Goal: Task Accomplishment & Management: Complete application form

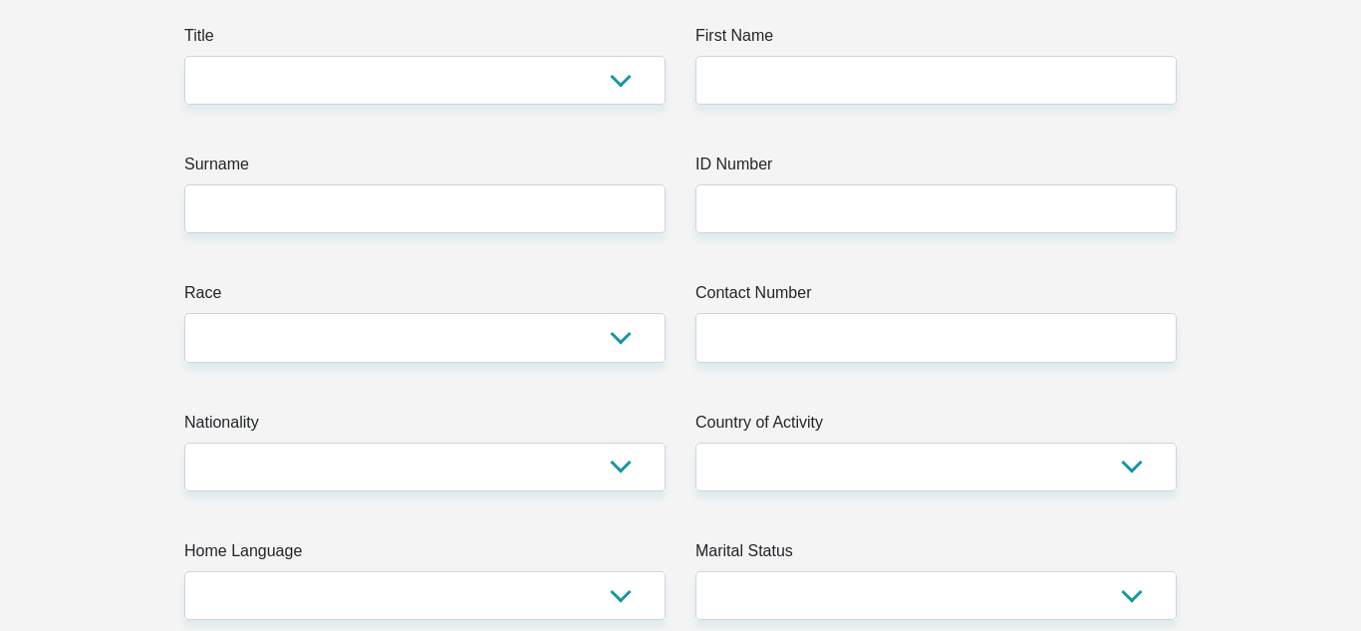
scroll to position [290, 0]
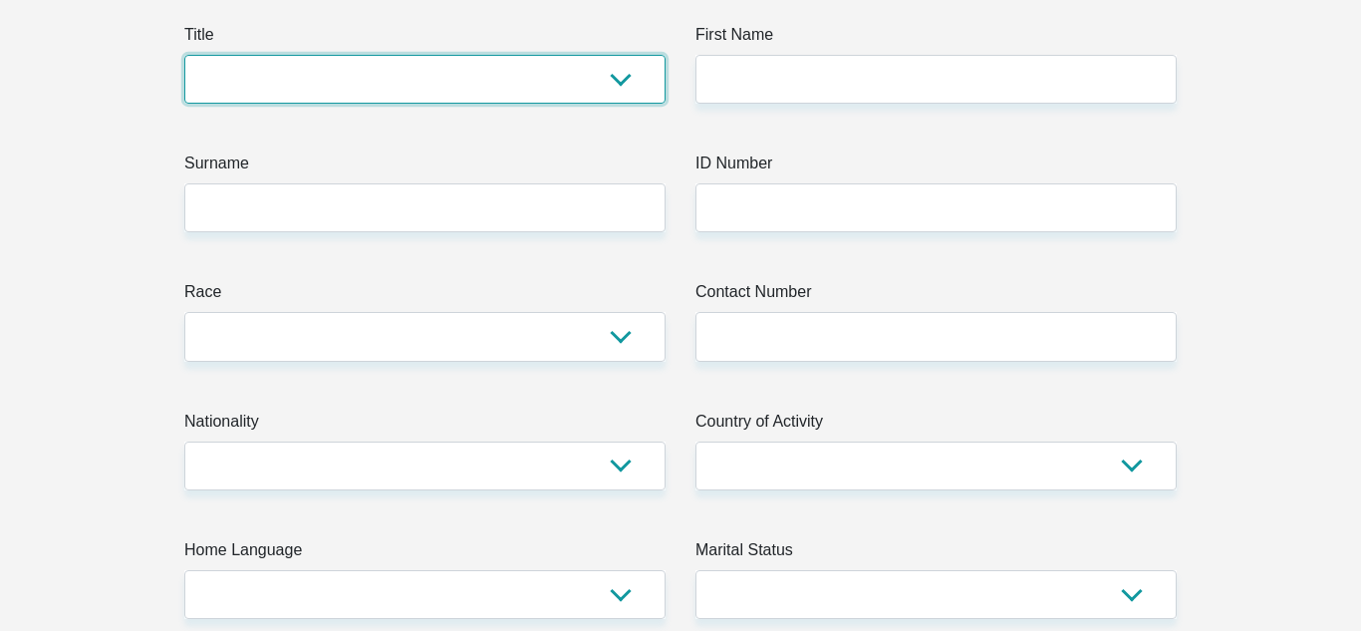
click at [530, 65] on select "Mr Ms Mrs Dr [PERSON_NAME]" at bounding box center [424, 79] width 481 height 49
select select "Ms"
click at [184, 55] on select "Mr Ms Mrs Dr [PERSON_NAME]" at bounding box center [424, 79] width 481 height 49
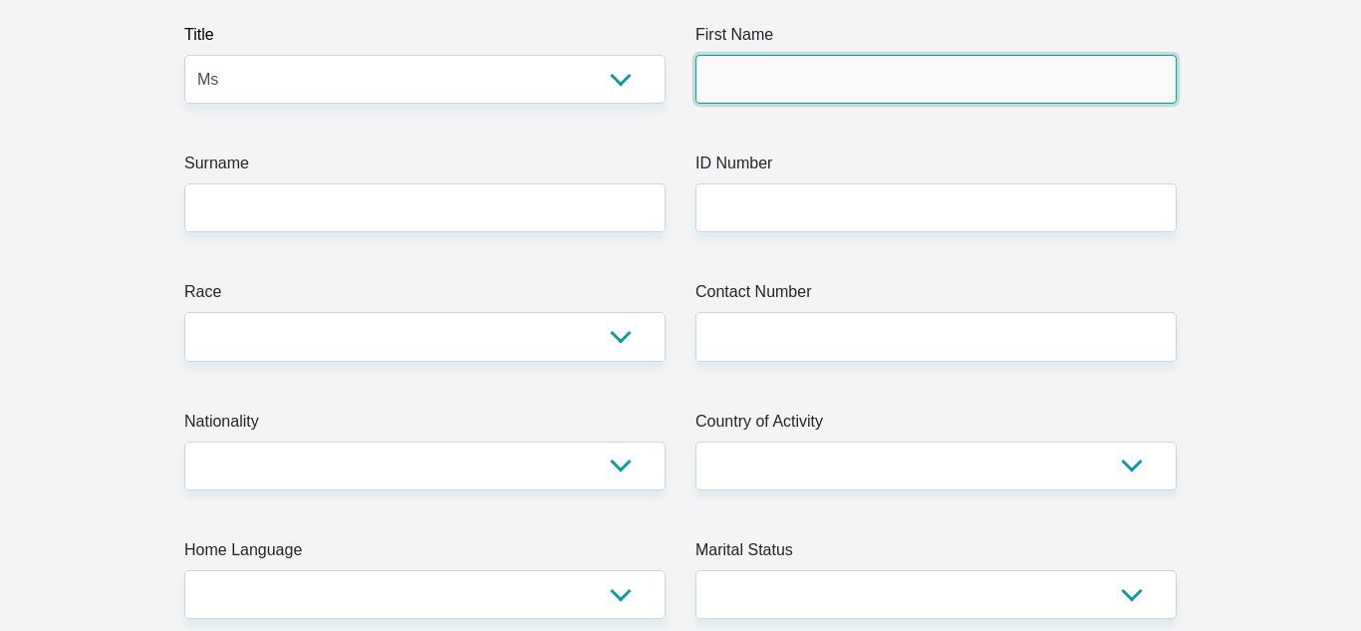
click at [723, 87] on input "First Name" at bounding box center [935, 79] width 481 height 49
type input "Onalenna"
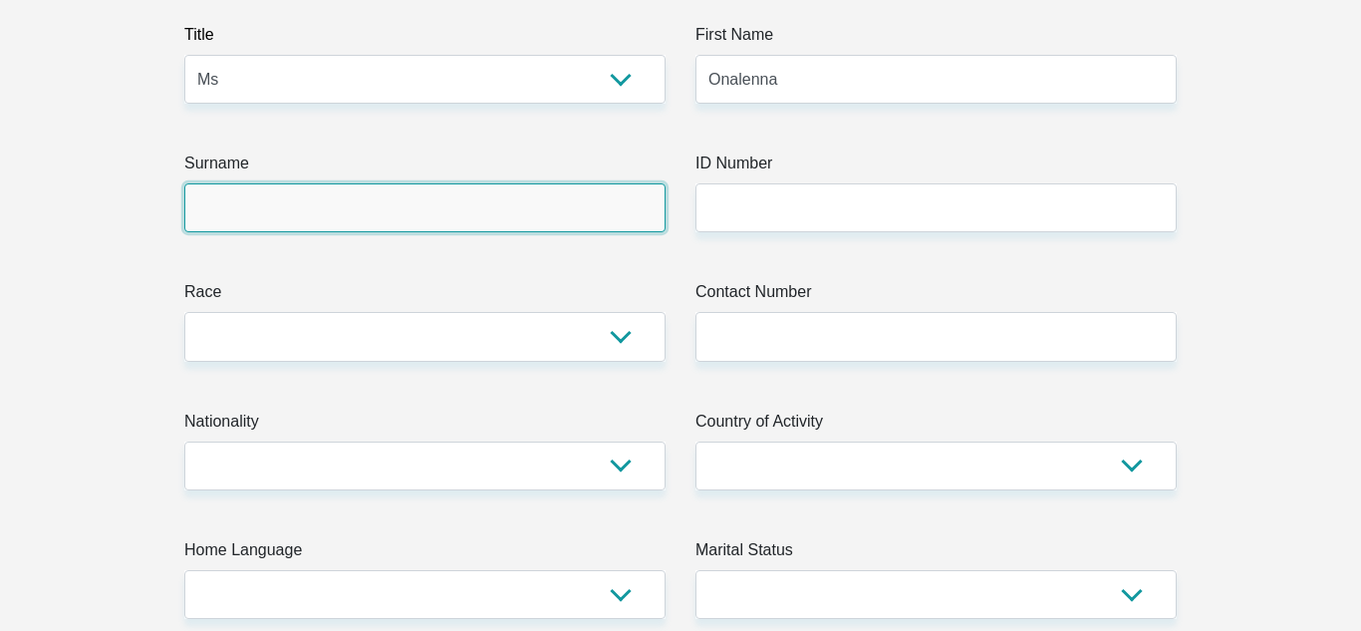
type input "Naane"
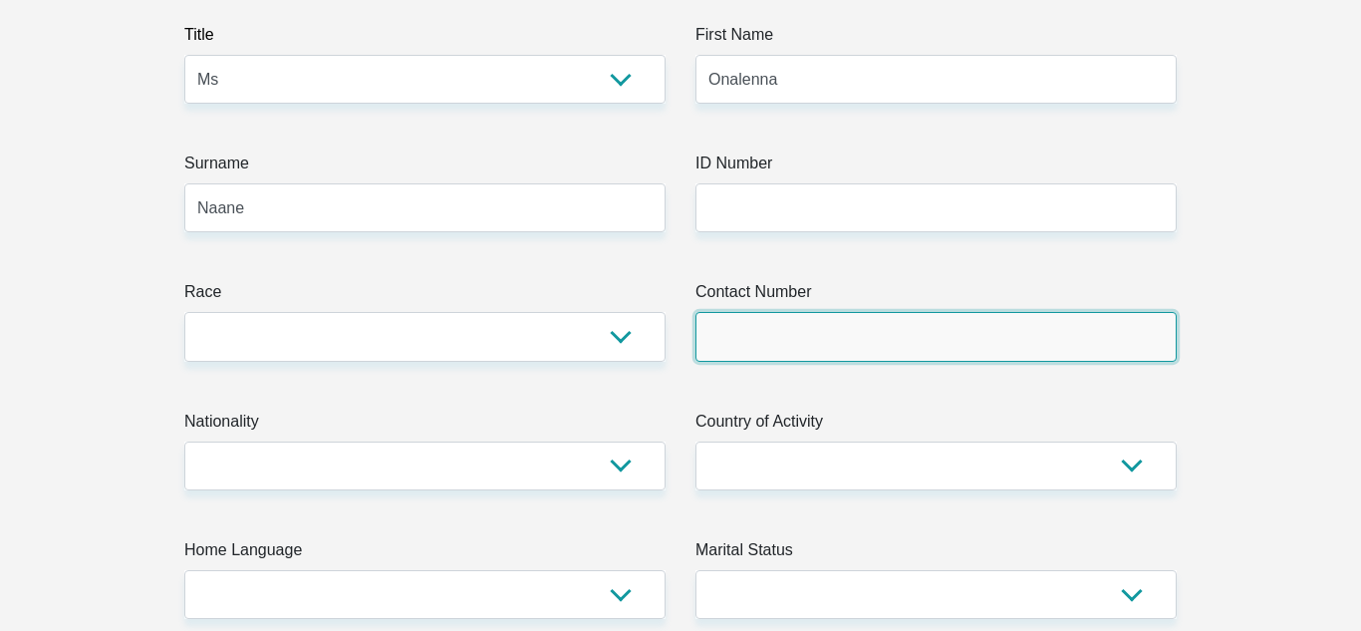
type input "0723845584"
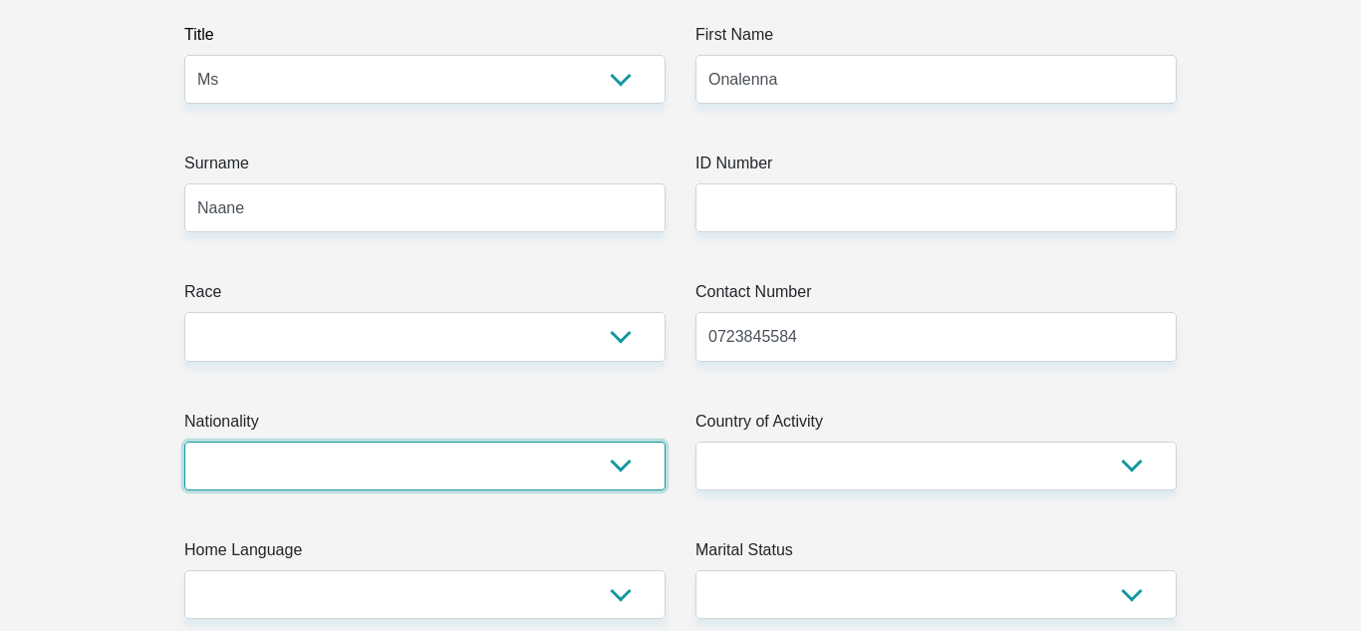
select select "ZAF"
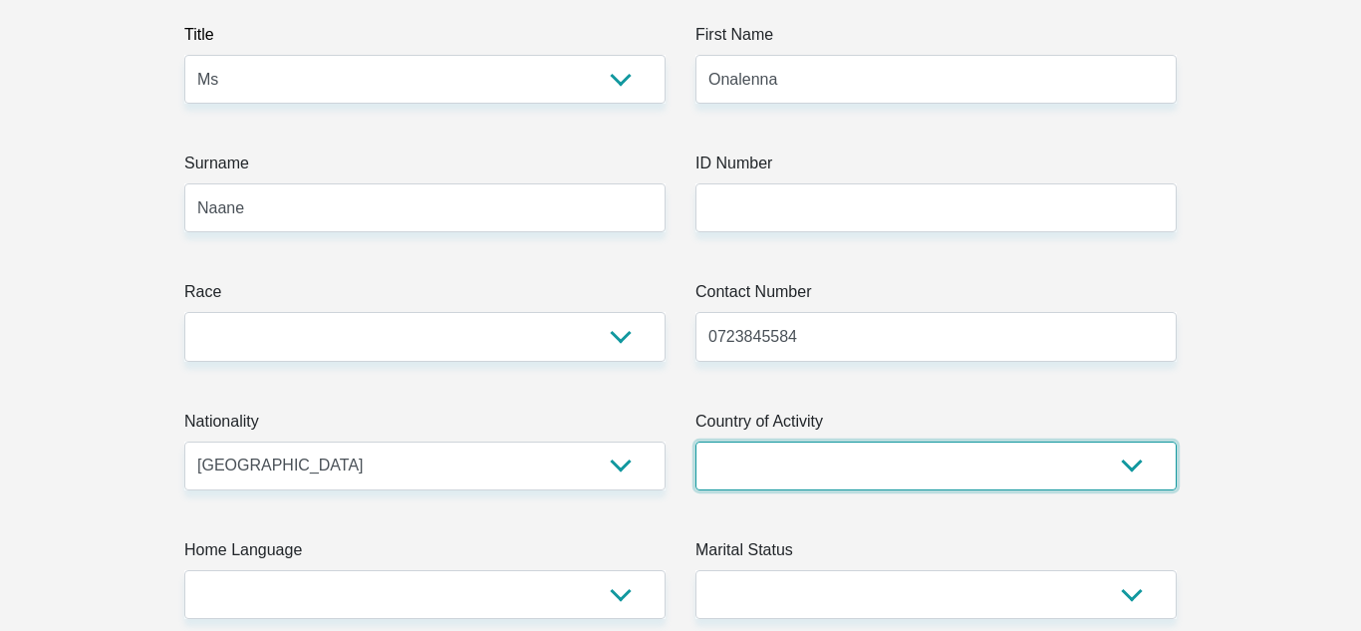
select select "ZAF"
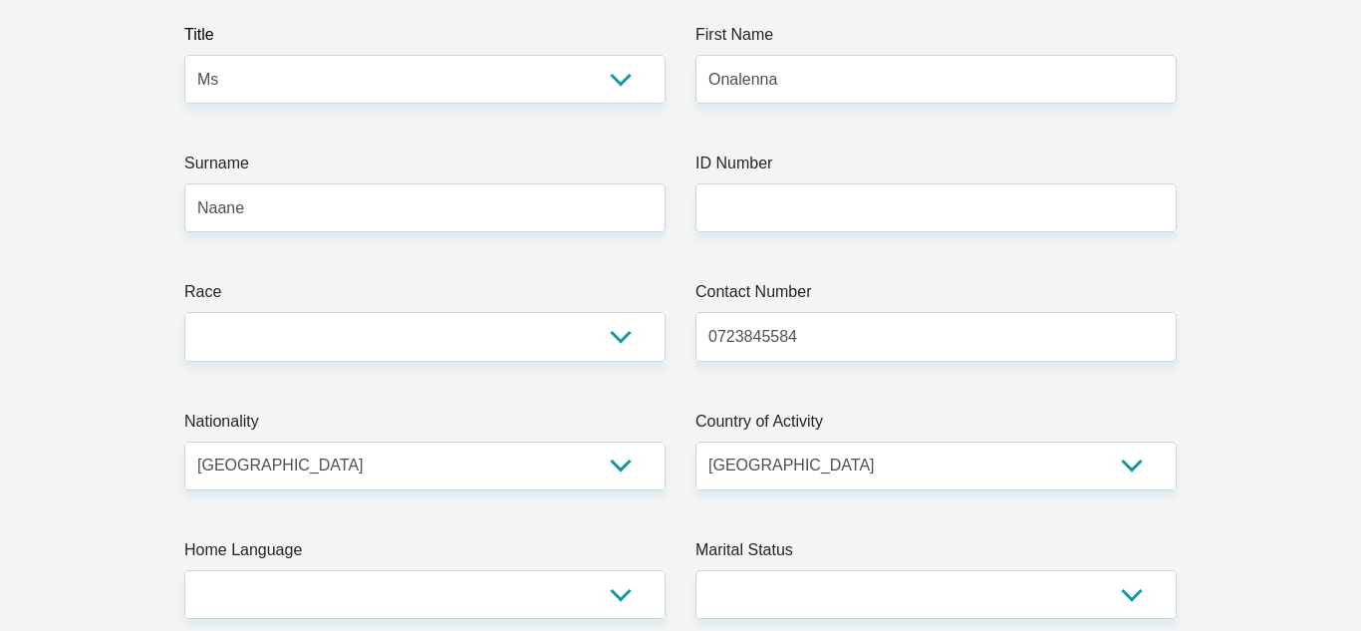
type input "1034 magareng section, Vrede II,Seshibitswe"
type input "[GEOGRAPHIC_DATA]"
type input "2840"
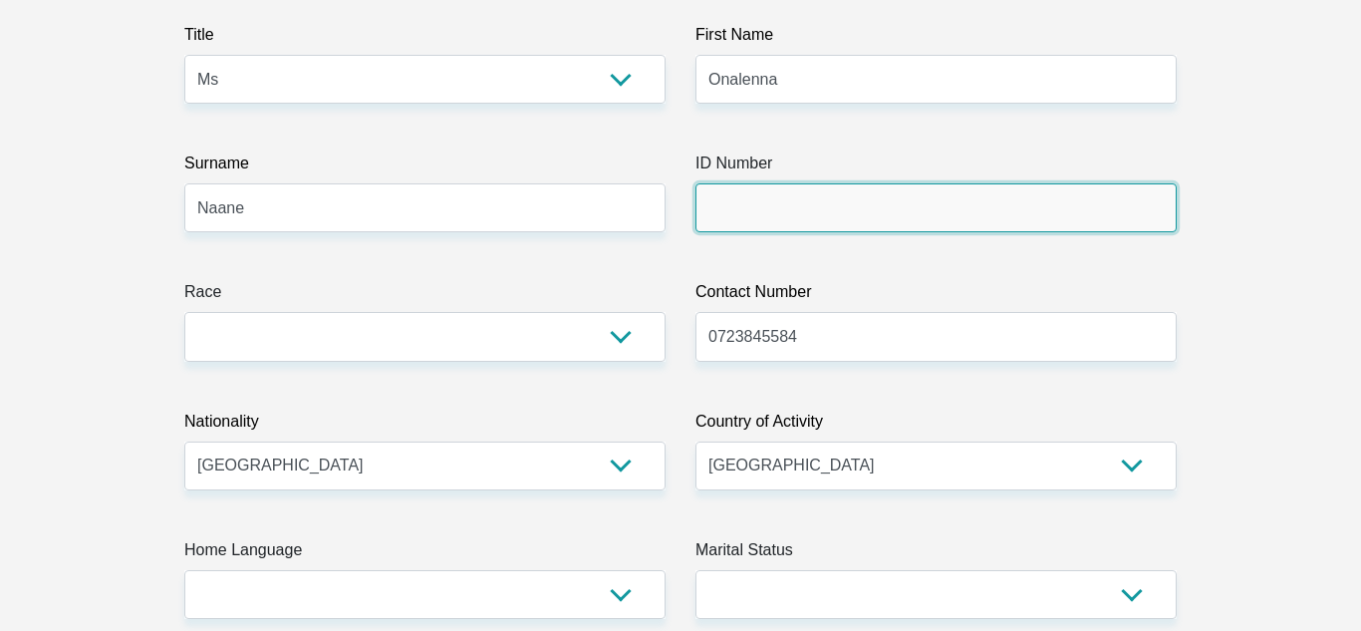
click at [751, 214] on input "ID Number" at bounding box center [935, 207] width 481 height 49
type input "0206130630083"
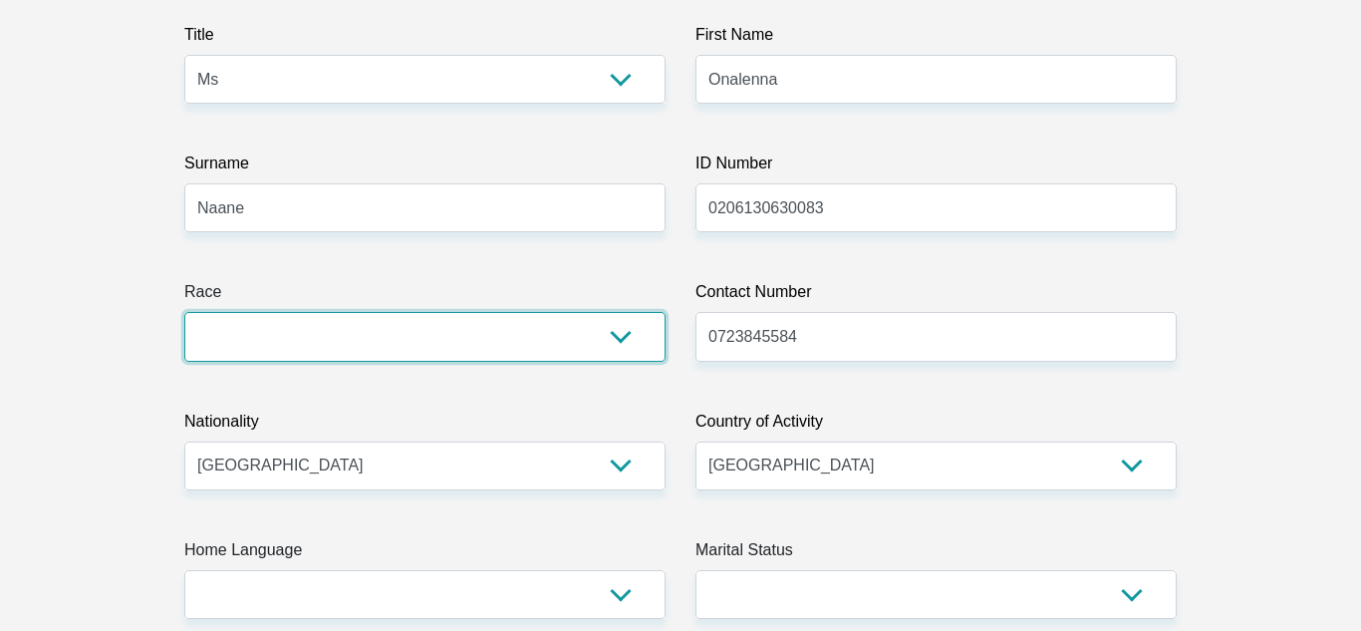
click at [342, 343] on select "Black Coloured Indian White Other" at bounding box center [424, 336] width 481 height 49
select select "1"
click at [184, 312] on select "Black Coloured Indian White Other" at bounding box center [424, 336] width 481 height 49
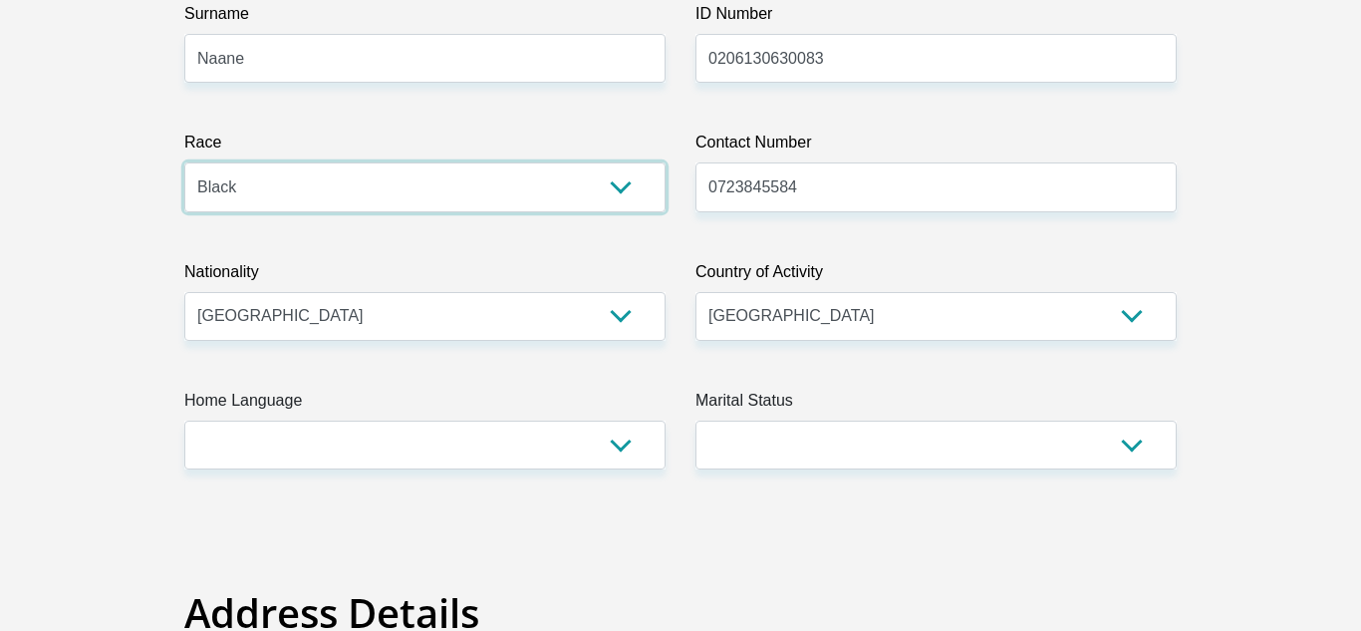
scroll to position [429, 0]
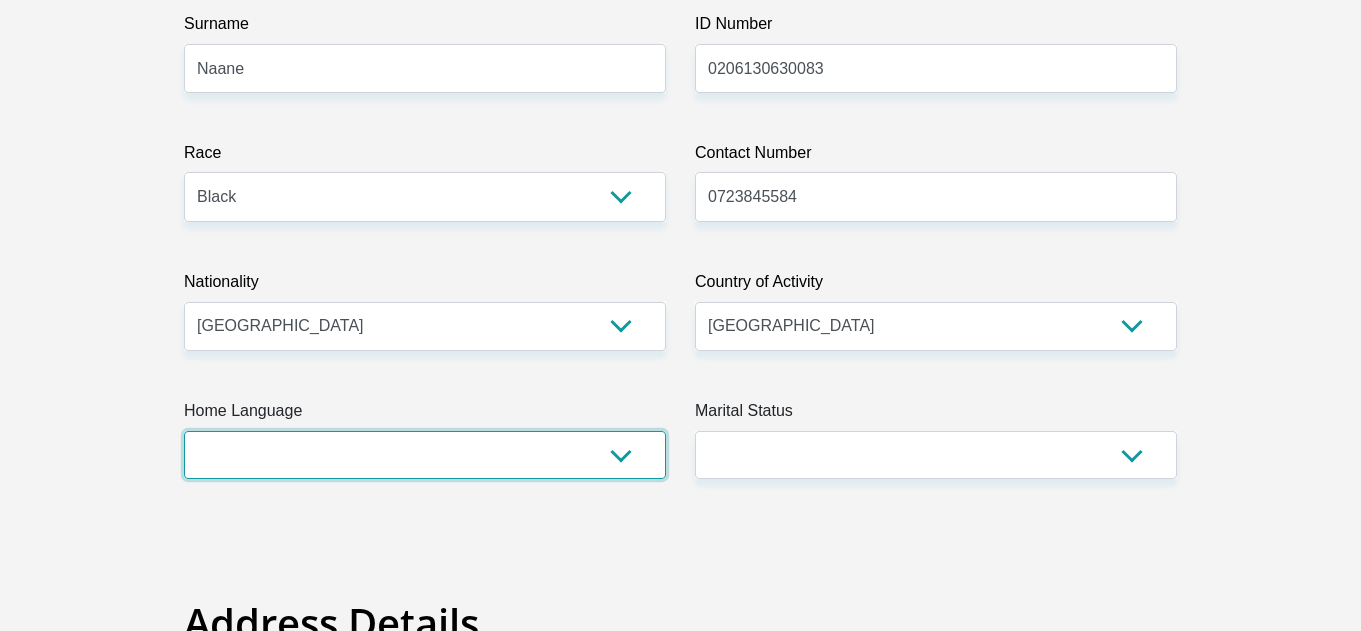
click at [376, 454] on select "Afrikaans English Sepedi South Ndebele Southern Sotho Swati Tsonga Tswana Venda…" at bounding box center [424, 454] width 481 height 49
select select "tsn"
click at [184, 430] on select "Afrikaans English Sepedi South Ndebele Southern Sotho Swati Tsonga Tswana Venda…" at bounding box center [424, 454] width 481 height 49
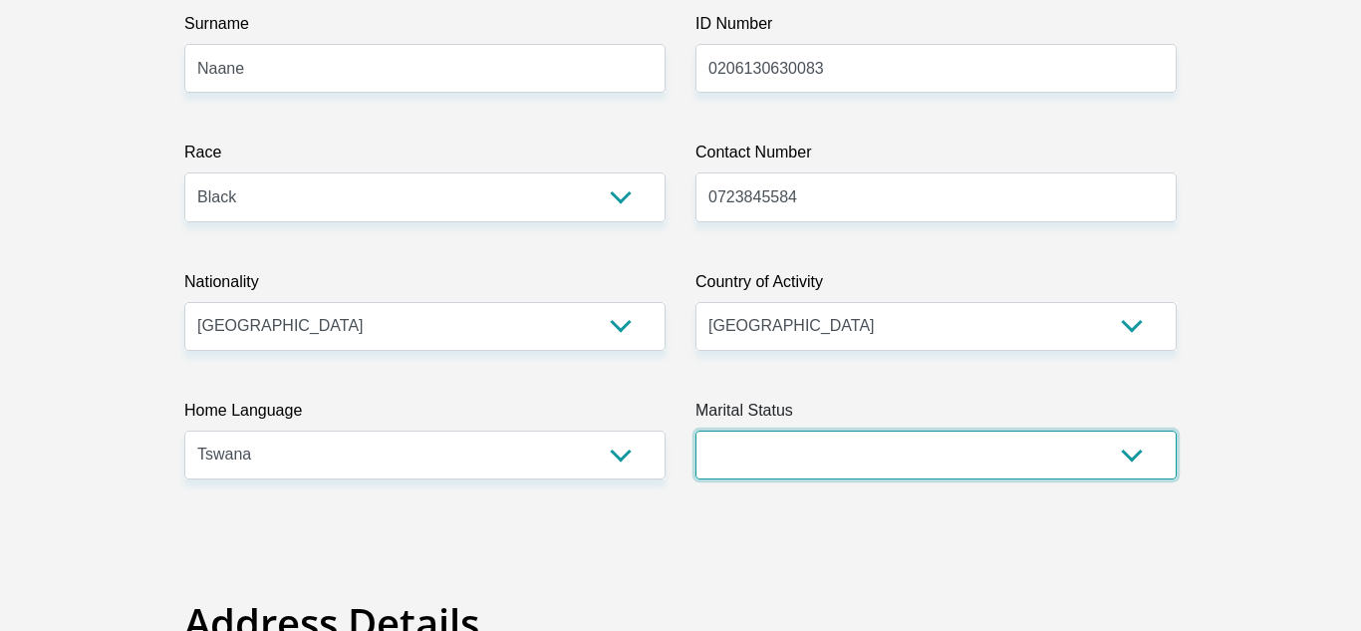
click at [762, 443] on select "Married ANC Single Divorced Widowed Married COP or Customary Law" at bounding box center [935, 454] width 481 height 49
select select "2"
click at [695, 430] on select "Married ANC Single Divorced Widowed Married COP or Customary Law" at bounding box center [935, 454] width 481 height 49
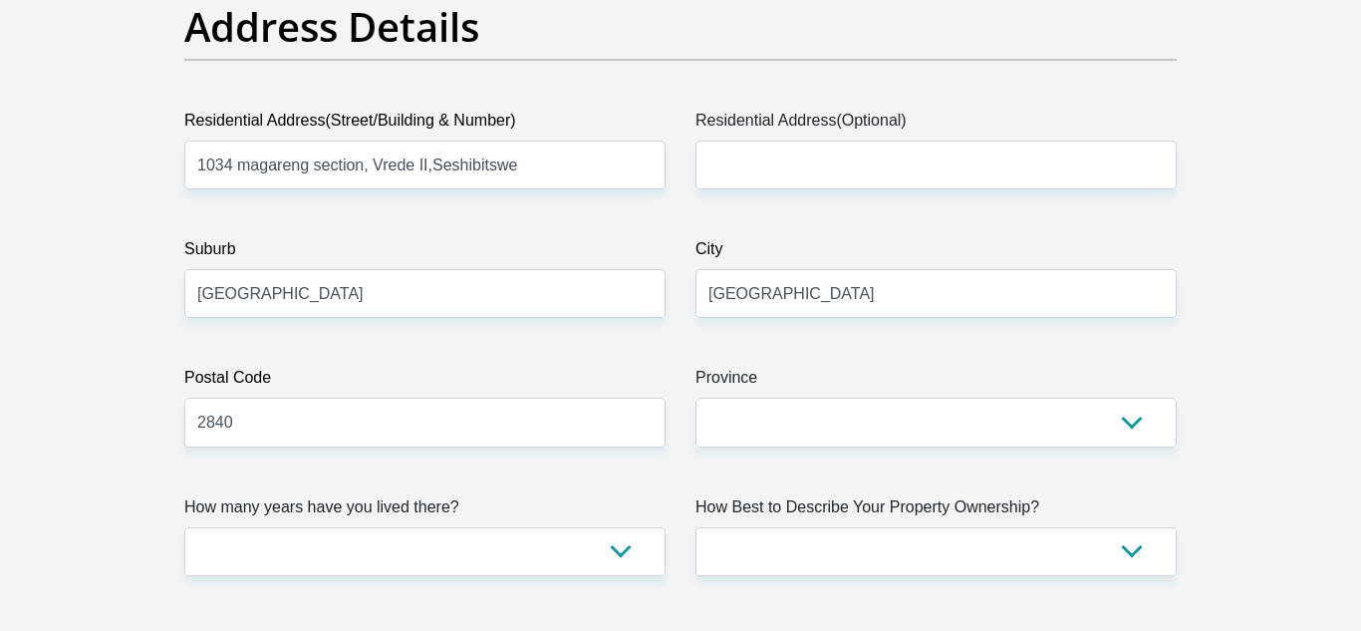
scroll to position [1030, 0]
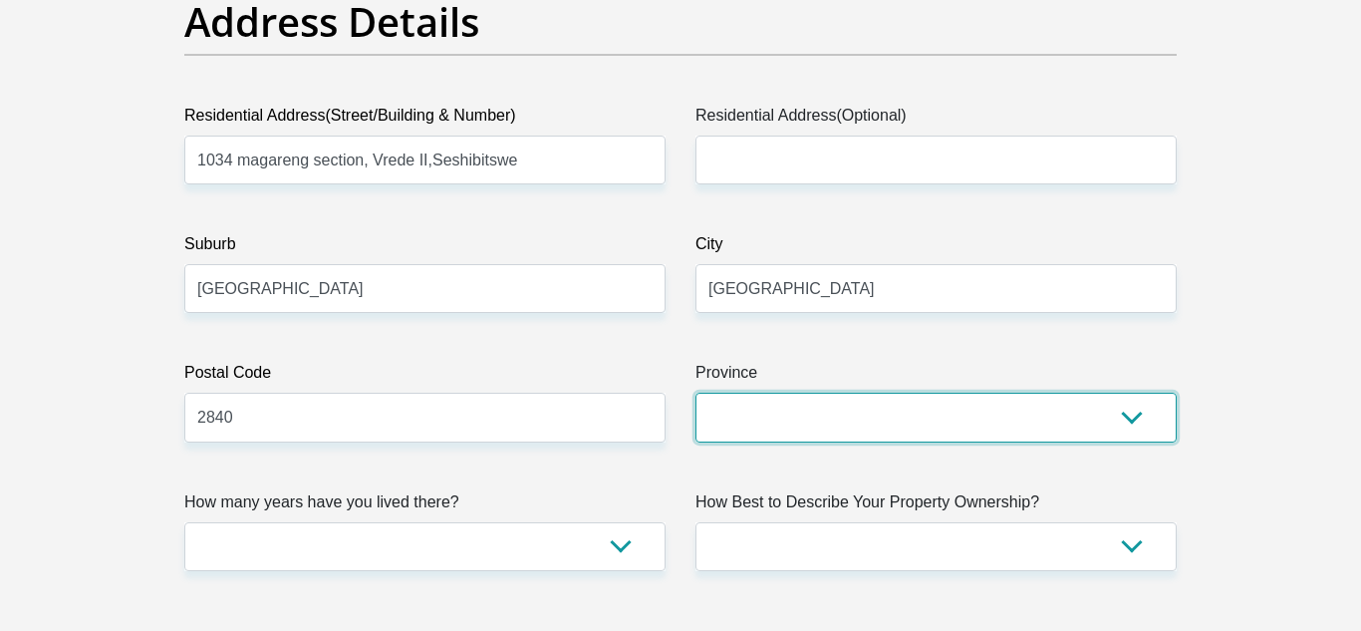
click at [774, 429] on select "Eastern Cape Free State [GEOGRAPHIC_DATA] [GEOGRAPHIC_DATA][DATE] [GEOGRAPHIC_D…" at bounding box center [935, 416] width 481 height 49
click at [695, 392] on select "Eastern Cape Free State [GEOGRAPHIC_DATA] [GEOGRAPHIC_DATA][DATE] [GEOGRAPHIC_D…" at bounding box center [935, 416] width 481 height 49
click at [761, 421] on select "Eastern Cape Free State [GEOGRAPHIC_DATA] [GEOGRAPHIC_DATA][DATE] [GEOGRAPHIC_D…" at bounding box center [935, 416] width 481 height 49
select select "[GEOGRAPHIC_DATA]"
click at [695, 392] on select "Eastern Cape Free State [GEOGRAPHIC_DATA] [GEOGRAPHIC_DATA][DATE] [GEOGRAPHIC_D…" at bounding box center [935, 416] width 481 height 49
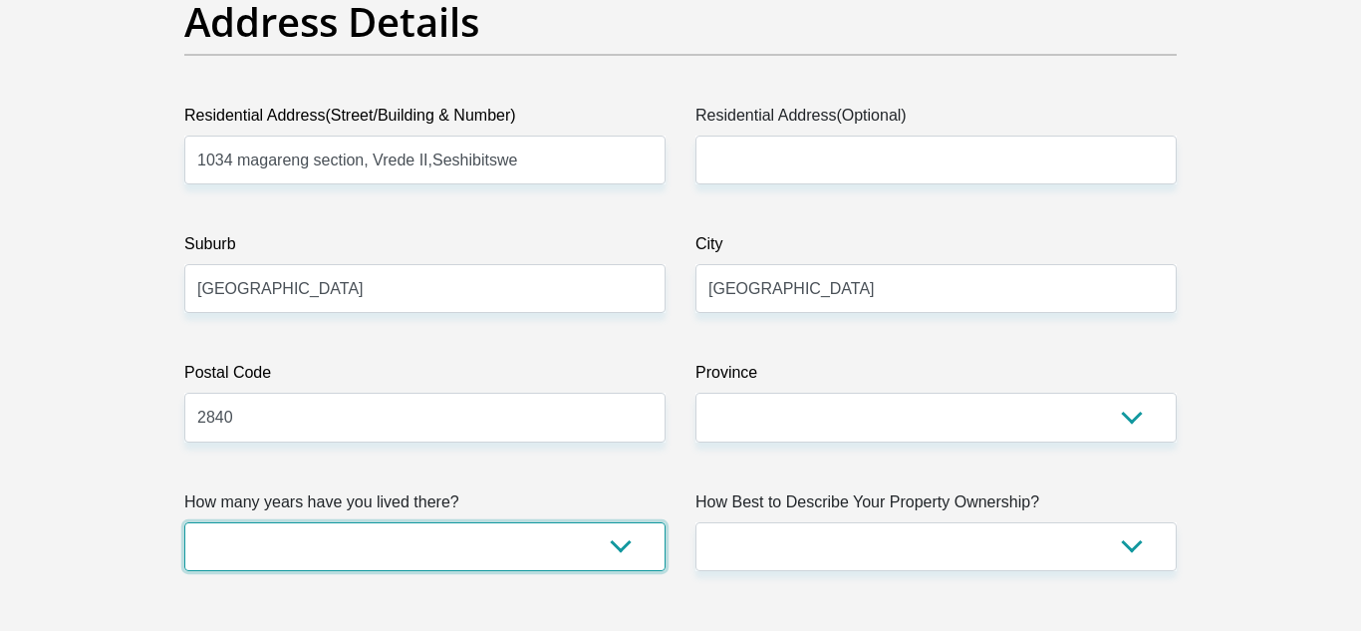
click at [418, 546] on select "less than 1 year 1-3 years 3-5 years 5+ years" at bounding box center [424, 546] width 481 height 49
select select "5"
click at [184, 522] on select "less than 1 year 1-3 years 3-5 years 5+ years" at bounding box center [424, 546] width 481 height 49
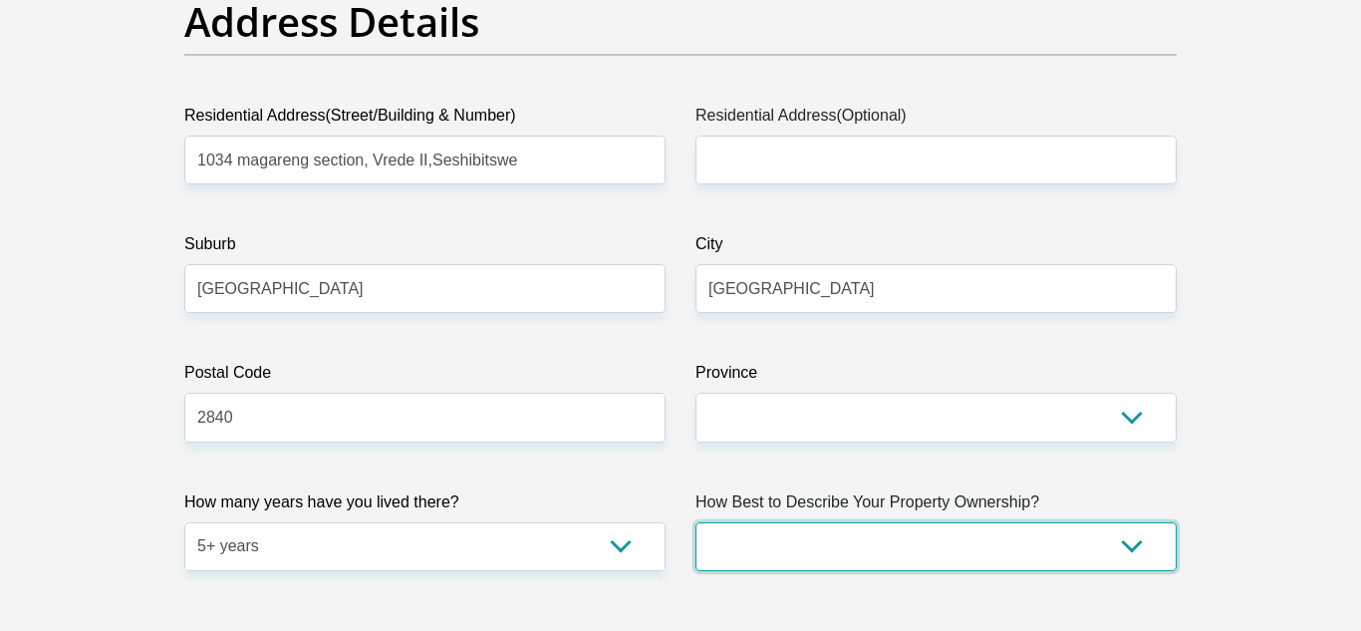
click at [771, 539] on select "Owned Rented Family Owned Company Dwelling" at bounding box center [935, 546] width 481 height 49
select select "parents"
click at [695, 522] on select "Owned Rented Family Owned Company Dwelling" at bounding box center [935, 546] width 481 height 49
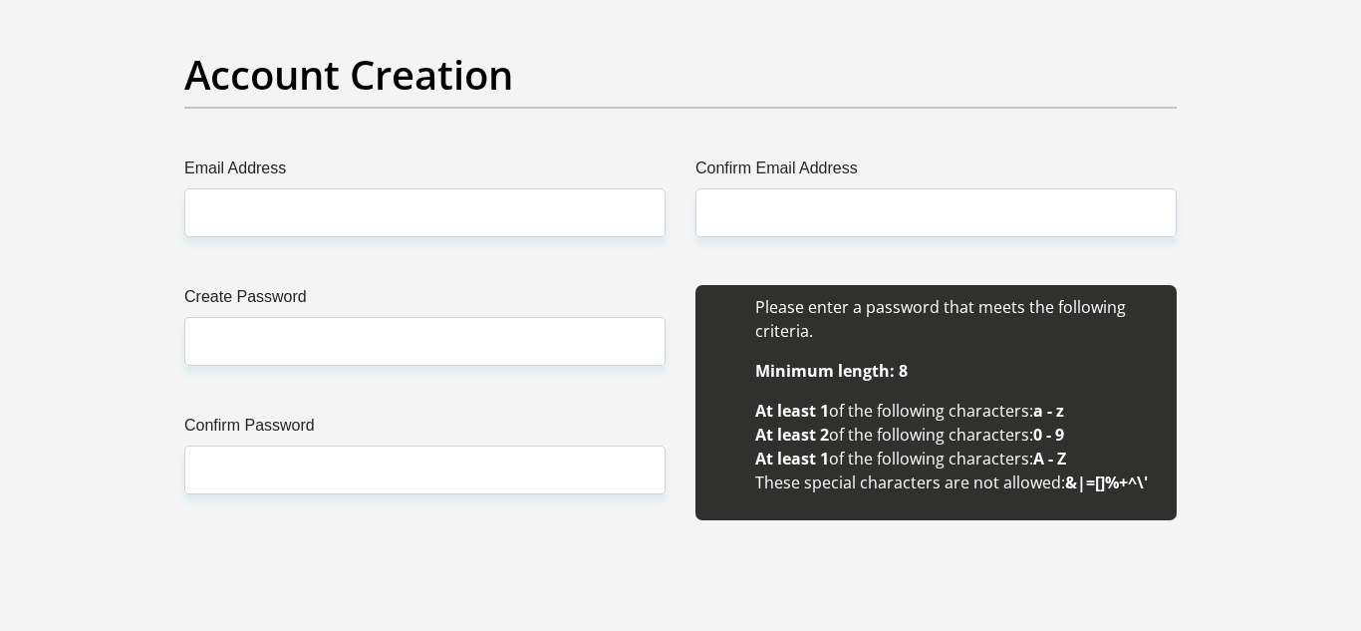
scroll to position [1674, 0]
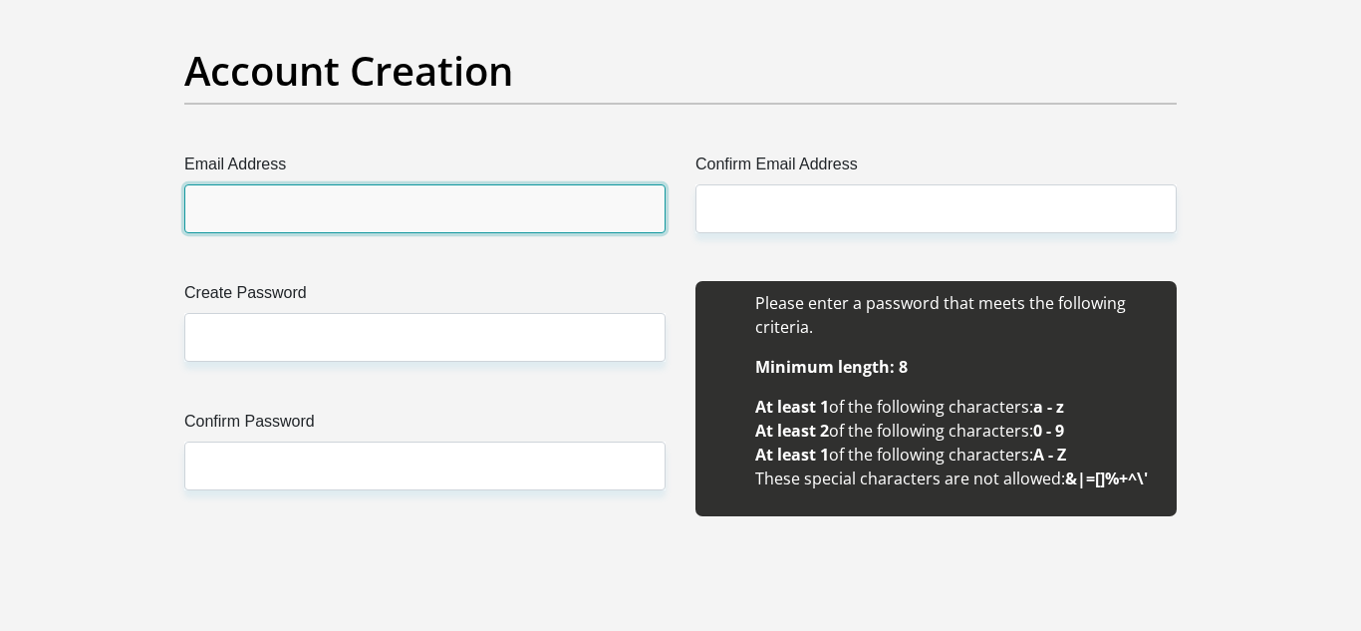
click at [460, 202] on input "Email Address" at bounding box center [424, 208] width 481 height 49
type input "[EMAIL_ADDRESS][DOMAIN_NAME]"
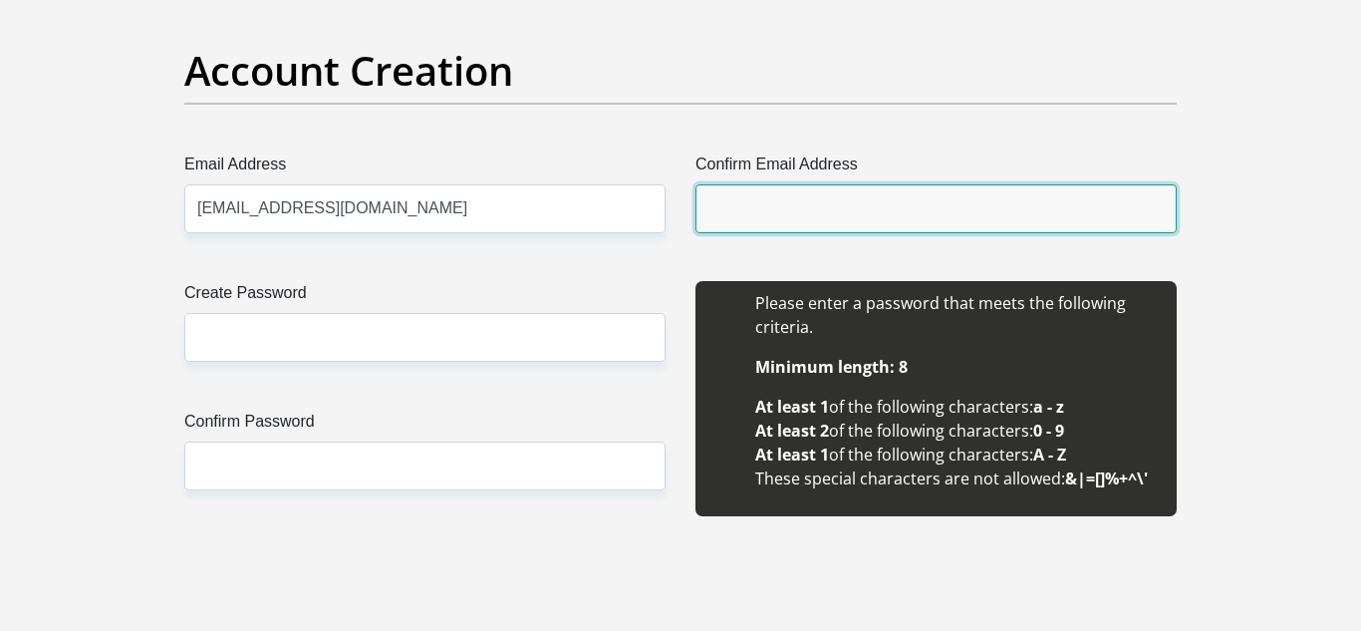
type input "[EMAIL_ADDRESS][DOMAIN_NAME]"
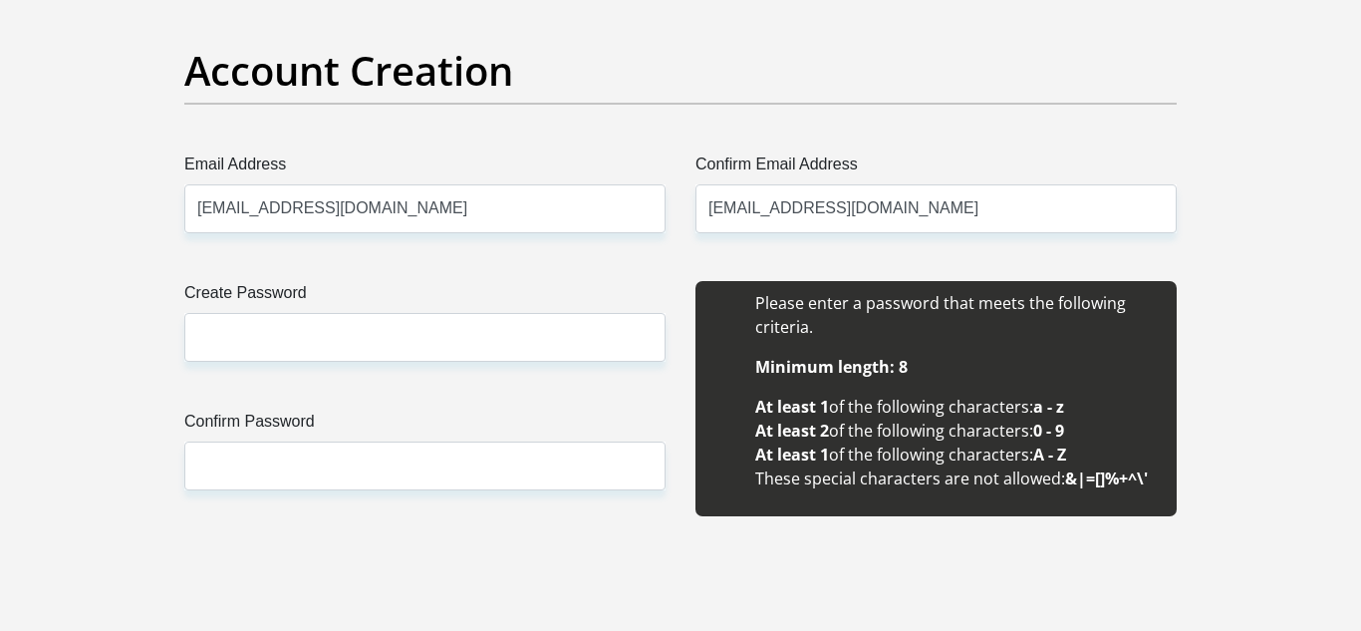
type input "[PERSON_NAME]"
type input "Naane"
type input "0723845584"
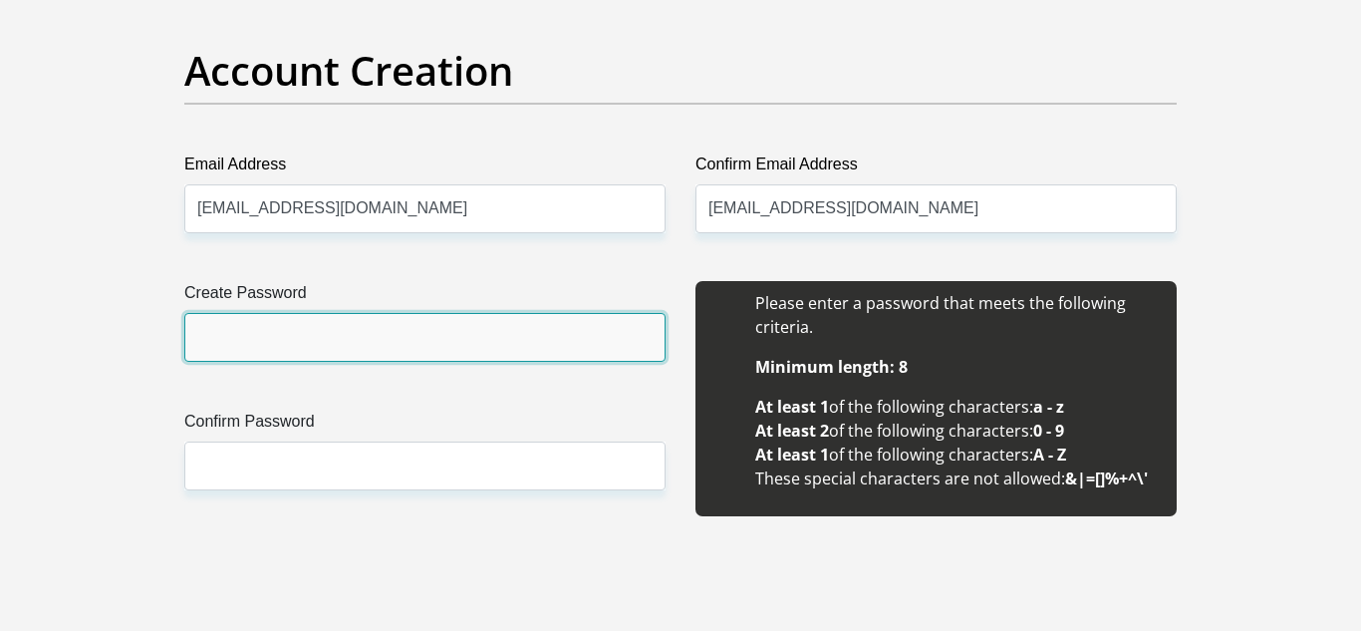
click at [534, 338] on input "Create Password" at bounding box center [424, 337] width 481 height 49
type input "200213o6_N"
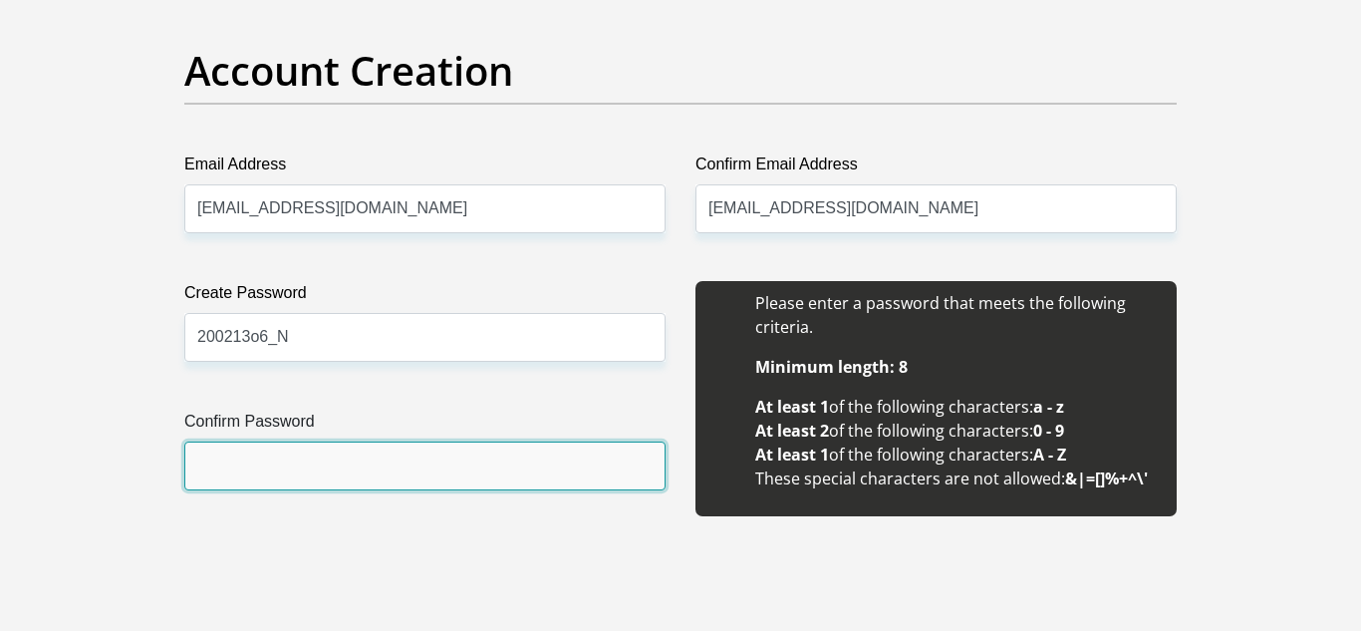
click at [296, 479] on input "Confirm Password" at bounding box center [424, 465] width 481 height 49
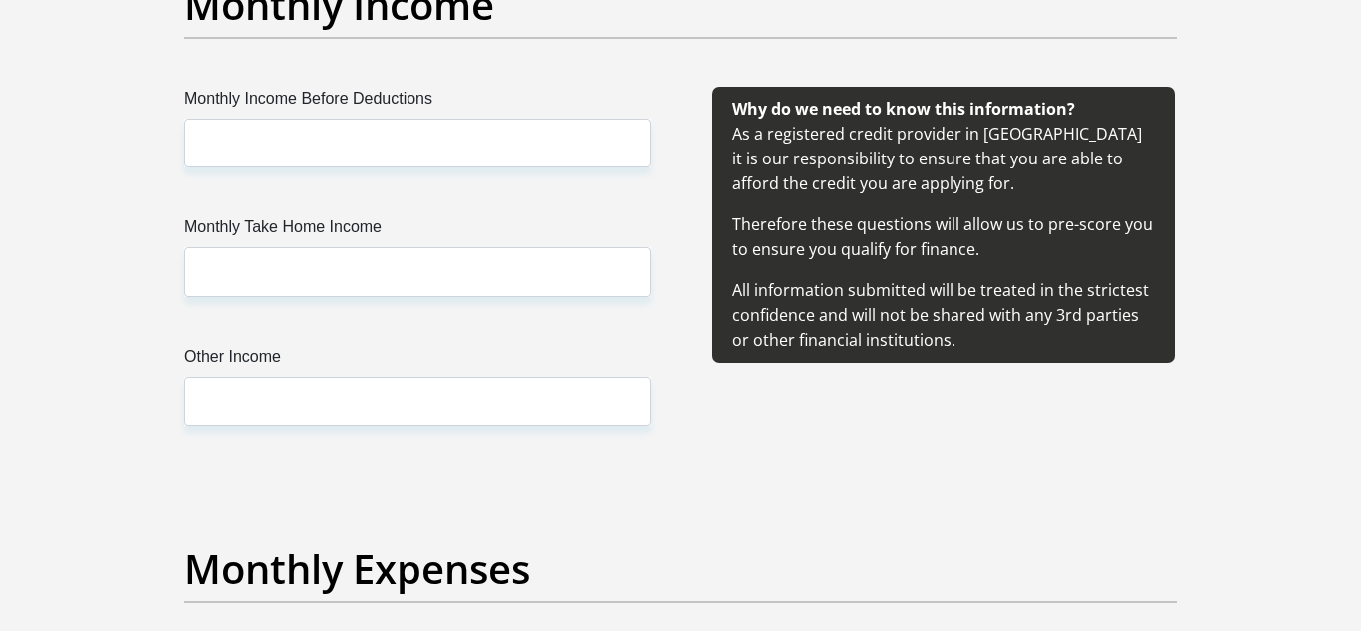
scroll to position [2353, 0]
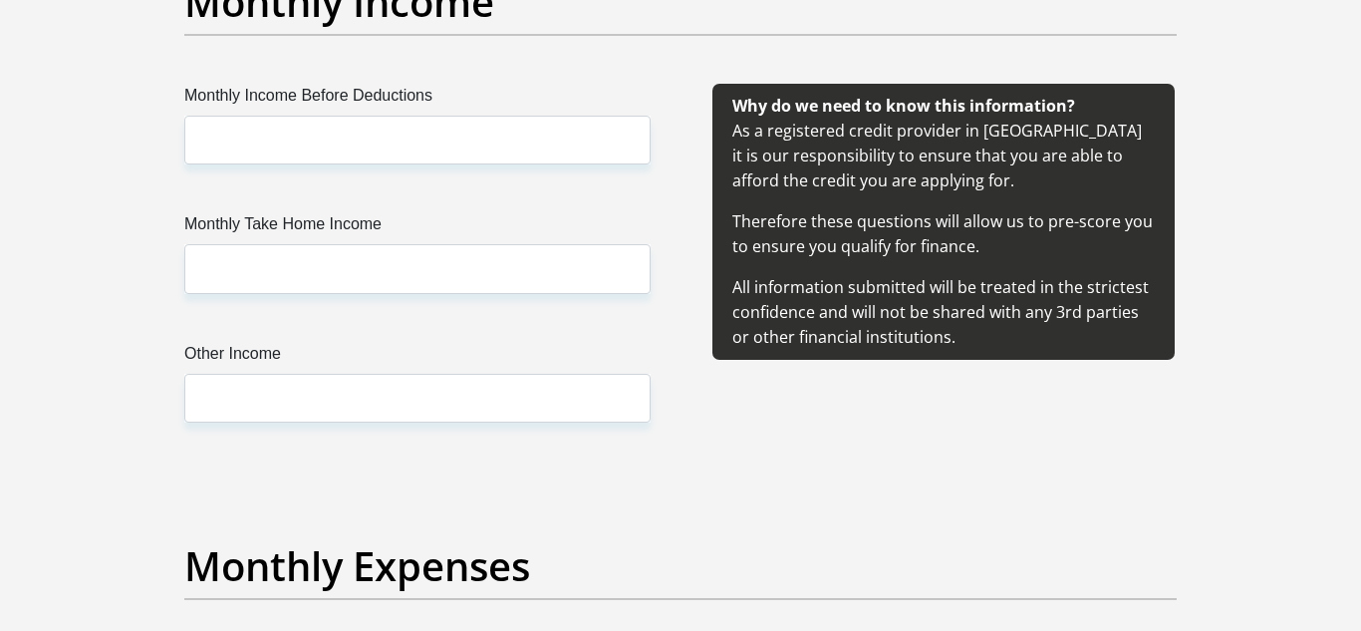
type input "200213o6_N"
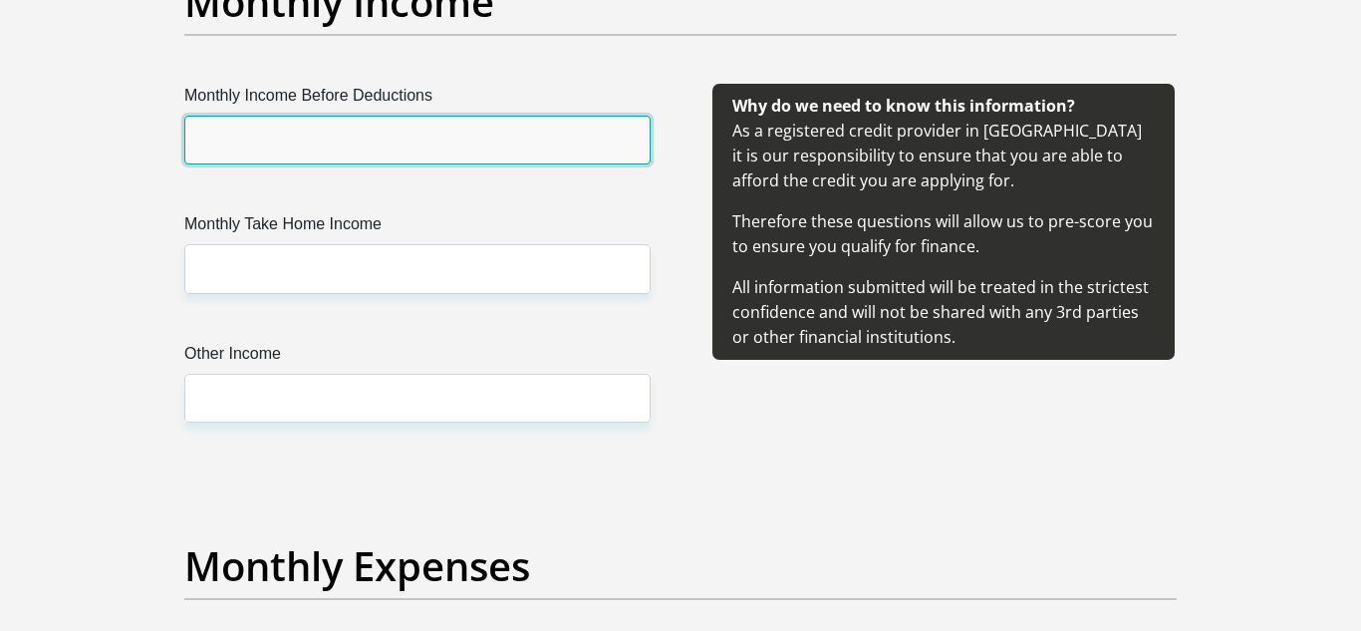
click at [520, 133] on input "Monthly Income Before Deductions" at bounding box center [417, 140] width 466 height 49
type input "15000"
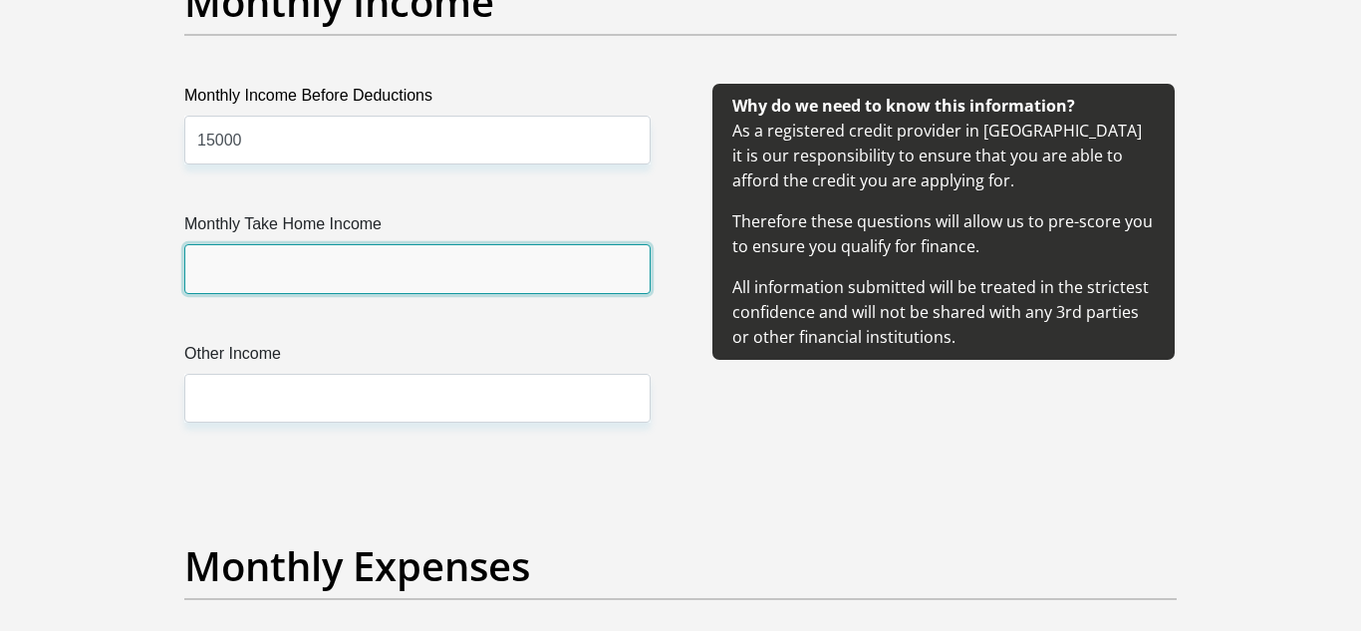
click at [432, 285] on input "Monthly Take Home Income" at bounding box center [417, 268] width 466 height 49
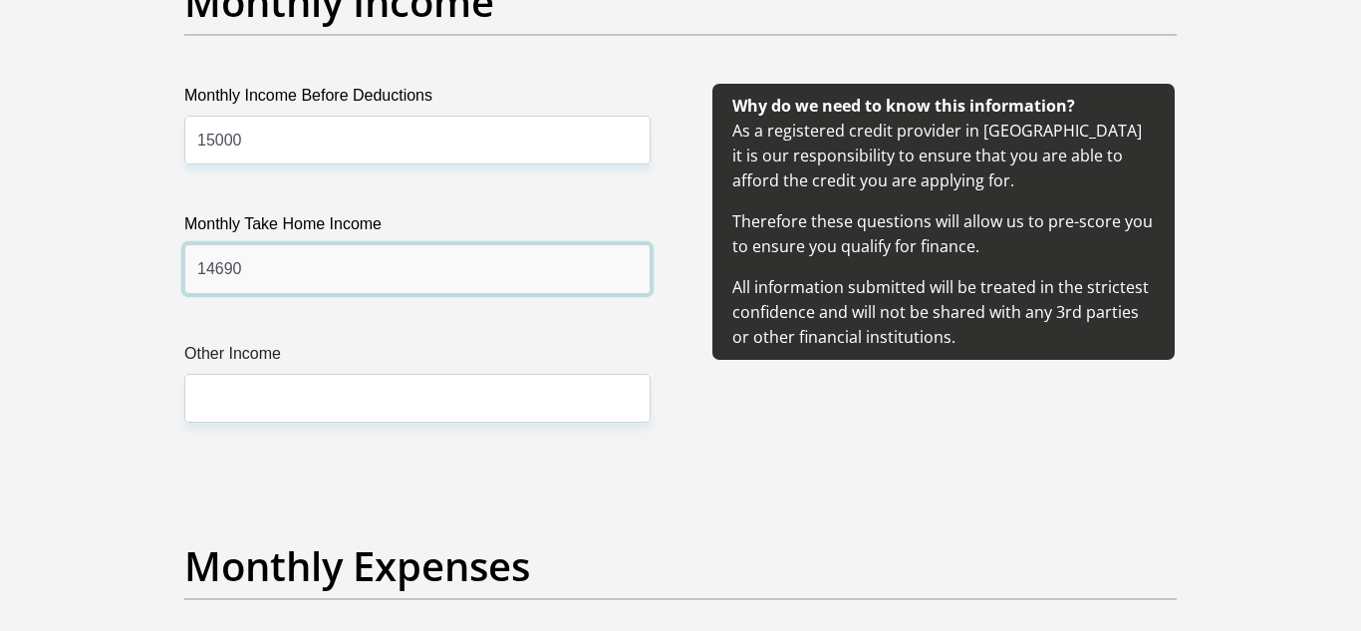
type input "14690"
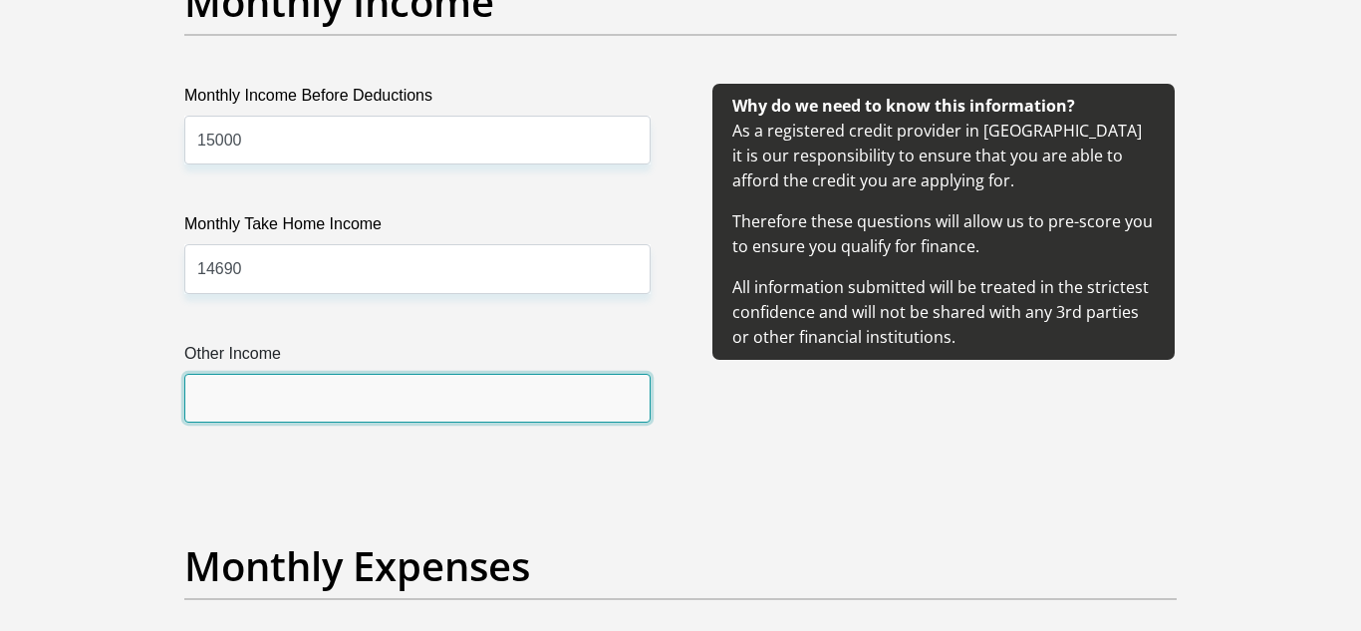
click at [390, 400] on input "Other Income" at bounding box center [417, 398] width 466 height 49
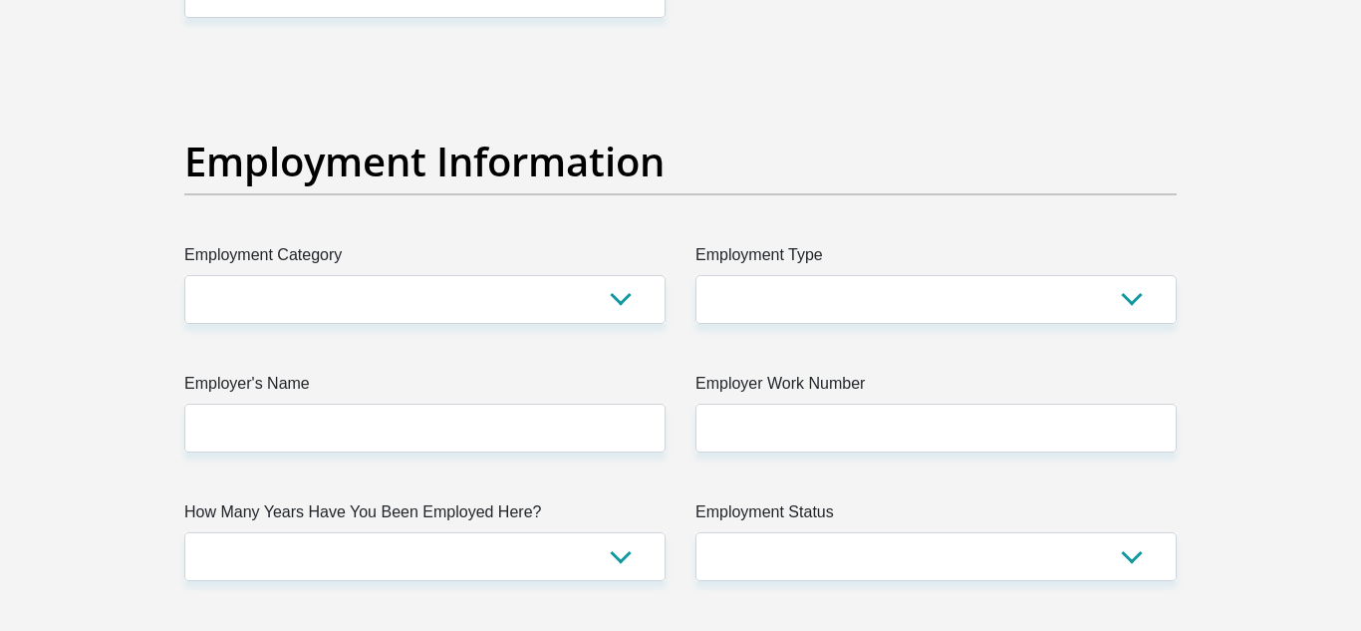
scroll to position [3522, 0]
type input "2800"
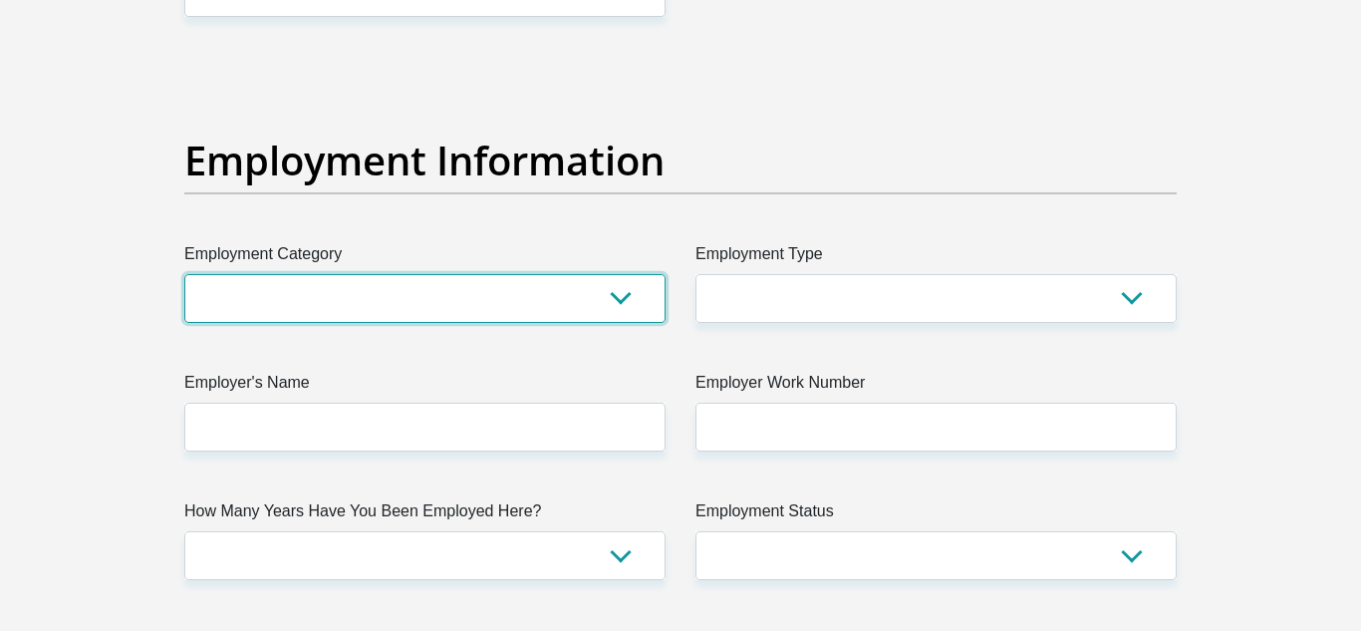
click at [579, 313] on select "AGRICULTURE ALCOHOL & TOBACCO CONSTRUCTION MATERIALS METALLURGY EQUIPMENT FOR R…" at bounding box center [424, 298] width 481 height 49
select select "25"
click at [184, 274] on select "AGRICULTURE ALCOHOL & TOBACCO CONSTRUCTION MATERIALS METALLURGY EQUIPMENT FOR R…" at bounding box center [424, 298] width 481 height 49
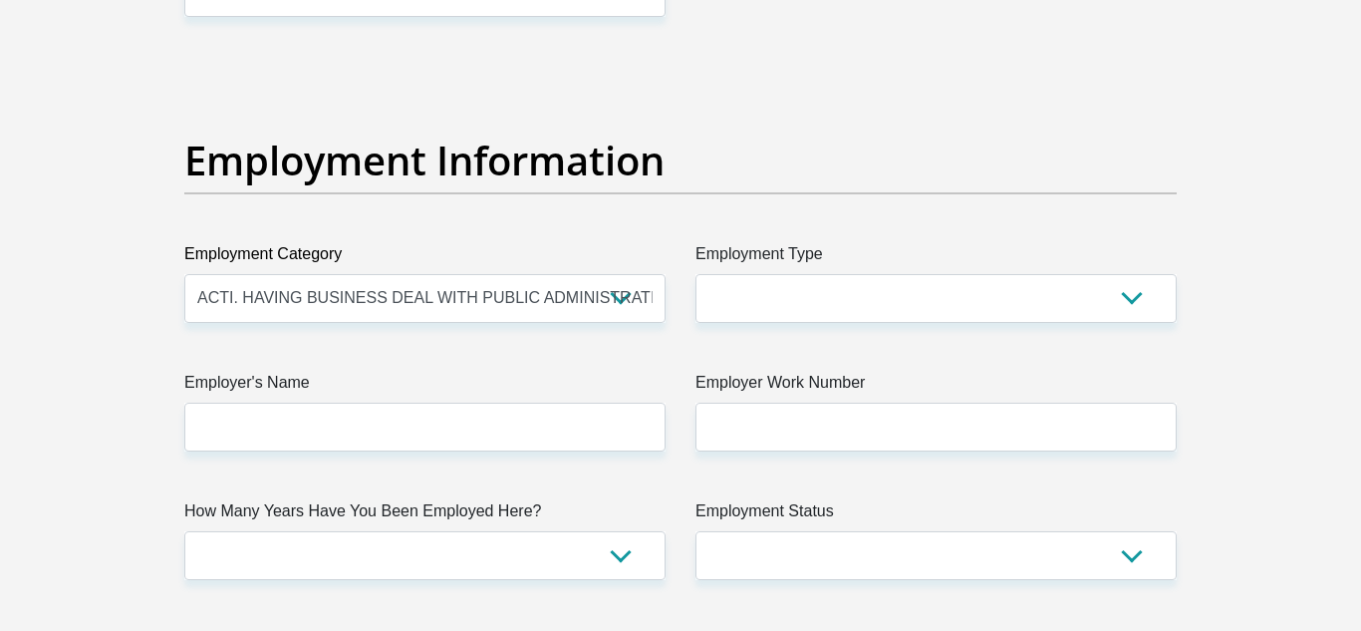
click at [807, 271] on label "Employment Type" at bounding box center [935, 258] width 481 height 32
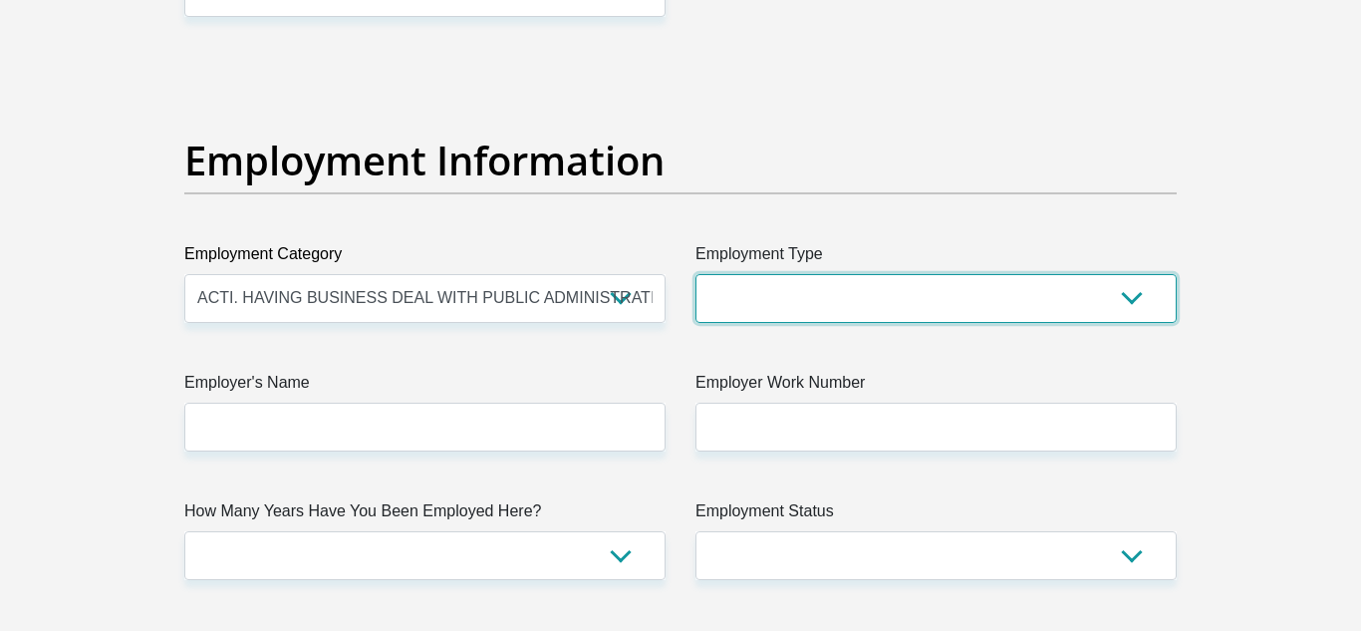
click at [807, 274] on select "College/Lecturer Craft Seller Creative Driver Executive Farmer Forces - Non Com…" at bounding box center [935, 298] width 481 height 49
click at [804, 291] on select "College/Lecturer Craft Seller Creative Driver Executive Farmer Forces - Non Com…" at bounding box center [935, 298] width 481 height 49
click at [695, 274] on select "College/Lecturer Craft Seller Creative Driver Executive Farmer Forces - Non Com…" at bounding box center [935, 298] width 481 height 49
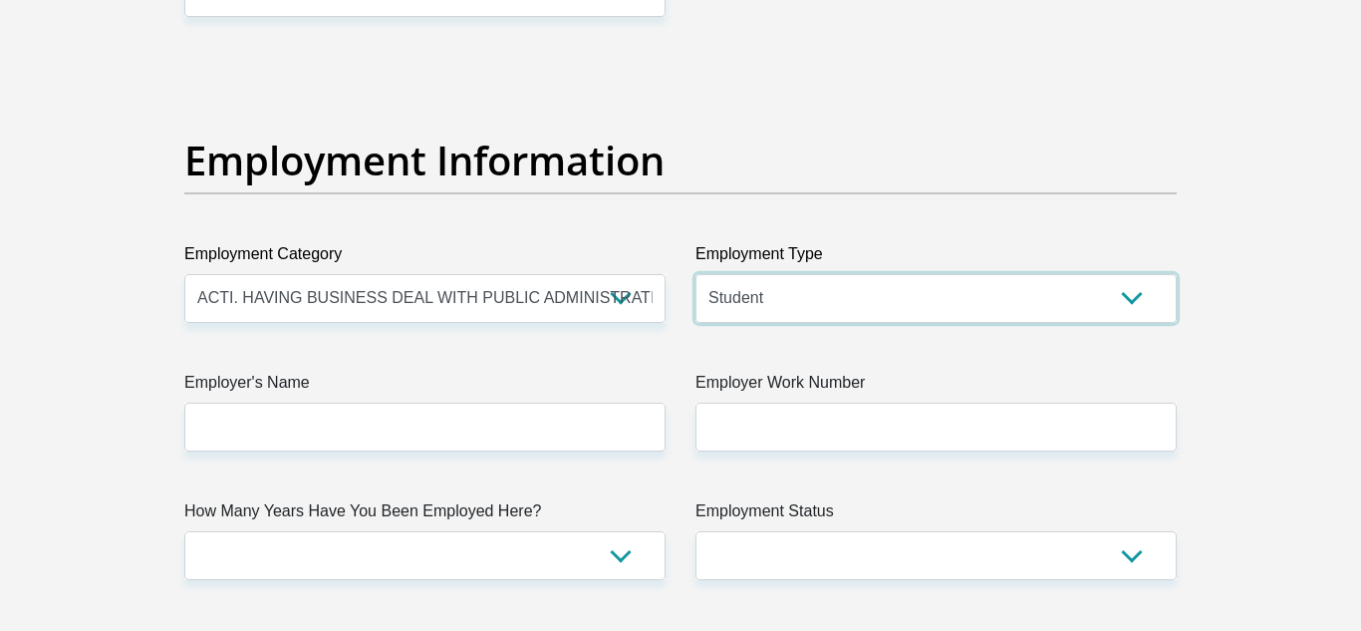
click at [745, 310] on select "College/Lecturer Craft Seller Creative Driver Executive Farmer Forces - Non Com…" at bounding box center [935, 298] width 481 height 49
click at [695, 274] on select "College/Lecturer Craft Seller Creative Driver Executive Farmer Forces - Non Com…" at bounding box center [935, 298] width 481 height 49
click at [791, 312] on select "College/Lecturer Craft Seller Creative Driver Executive Farmer Forces - Non Com…" at bounding box center [935, 298] width 481 height 49
select select "Forces - Officer"
click at [695, 274] on select "College/Lecturer Craft Seller Creative Driver Executive Farmer Forces - Non Com…" at bounding box center [935, 298] width 481 height 49
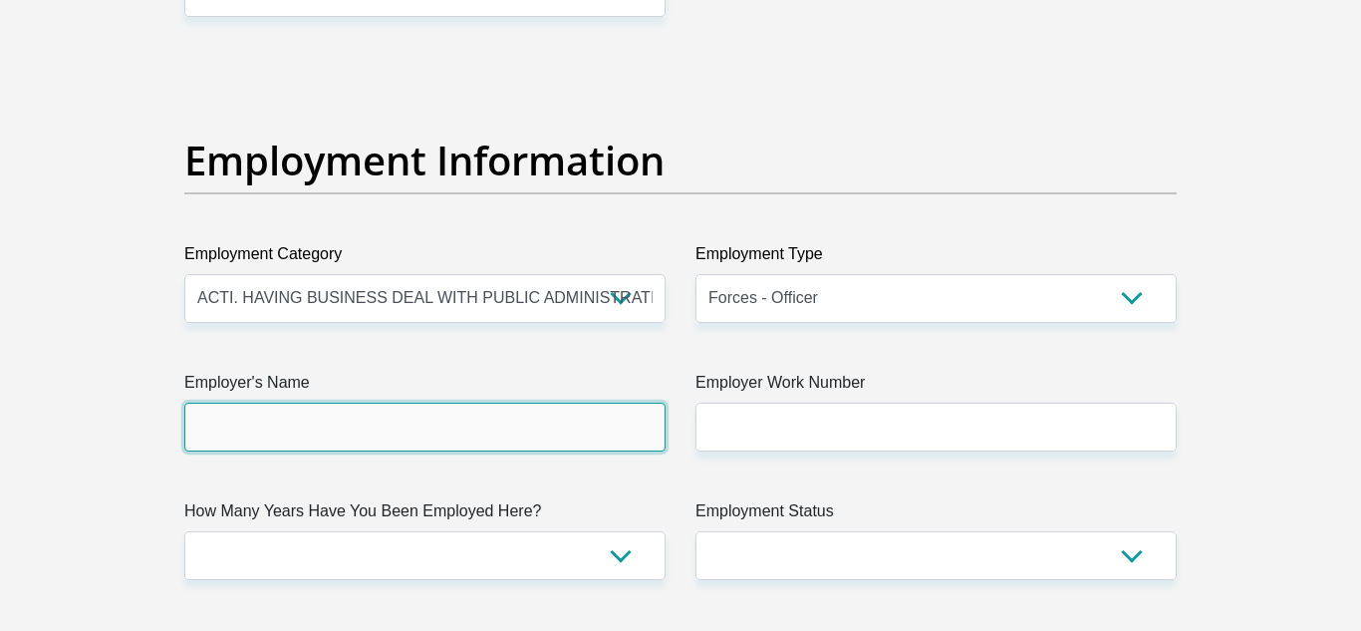
click at [430, 434] on input "Employer's Name" at bounding box center [424, 426] width 481 height 49
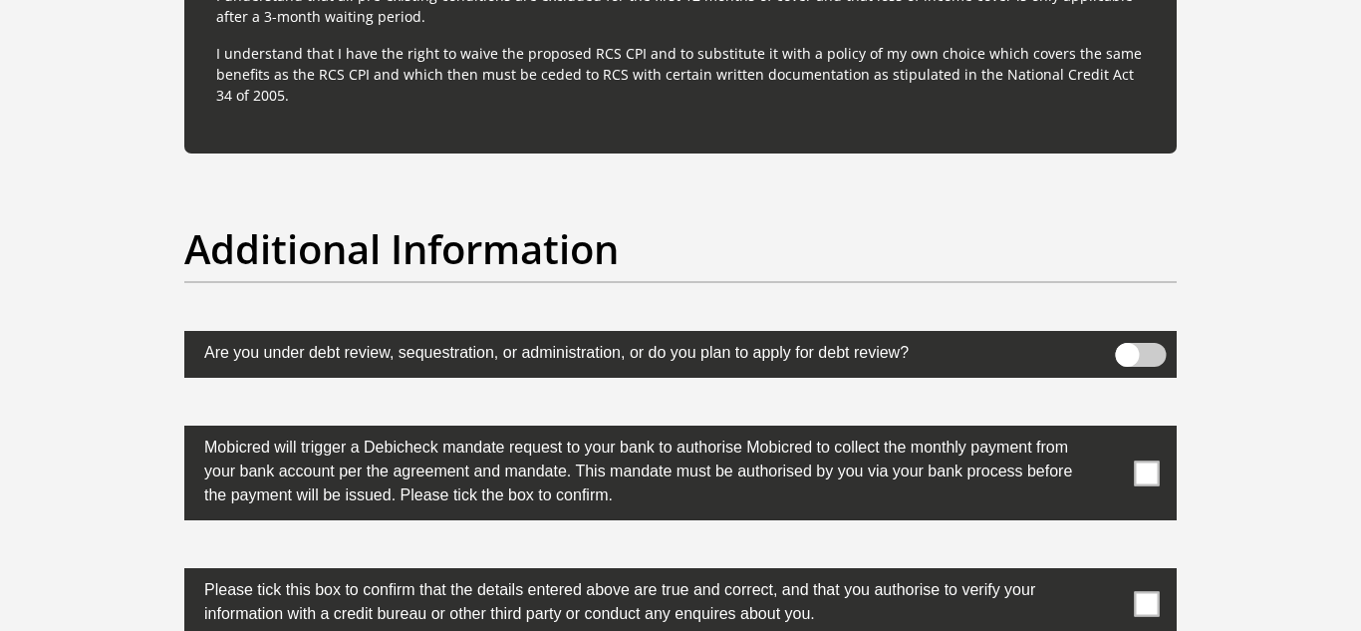
scroll to position [6539, 0]
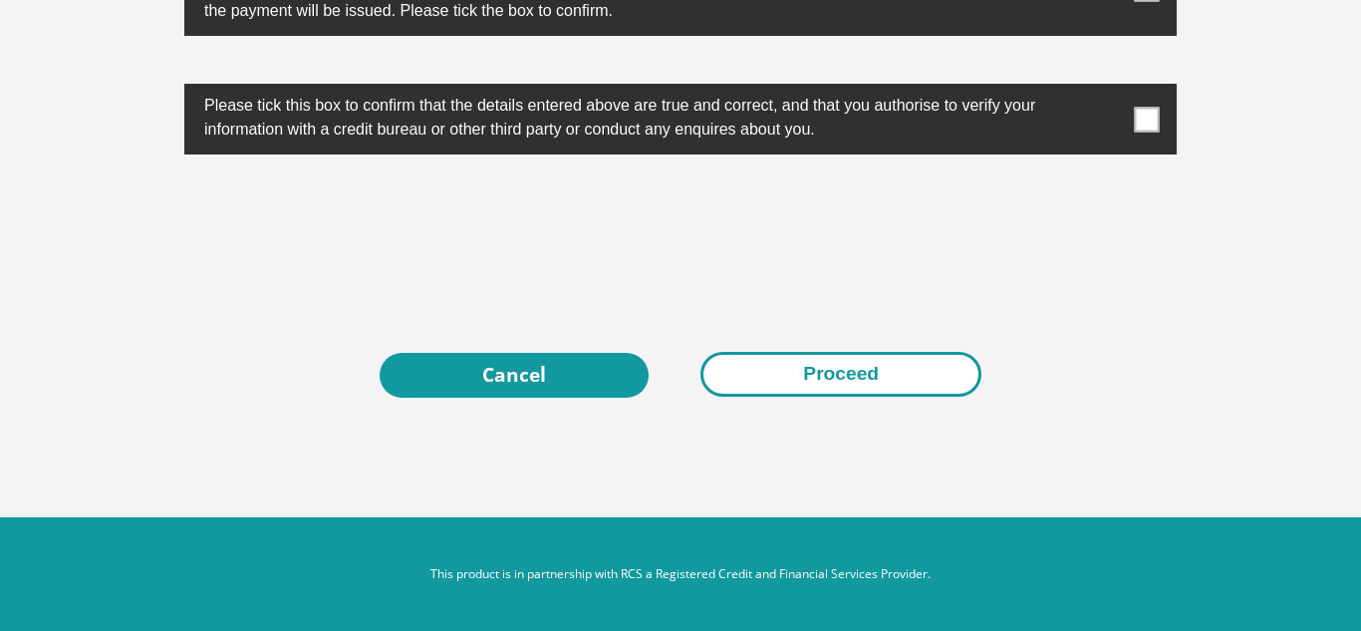
click at [774, 366] on button "Proceed" at bounding box center [840, 374] width 281 height 45
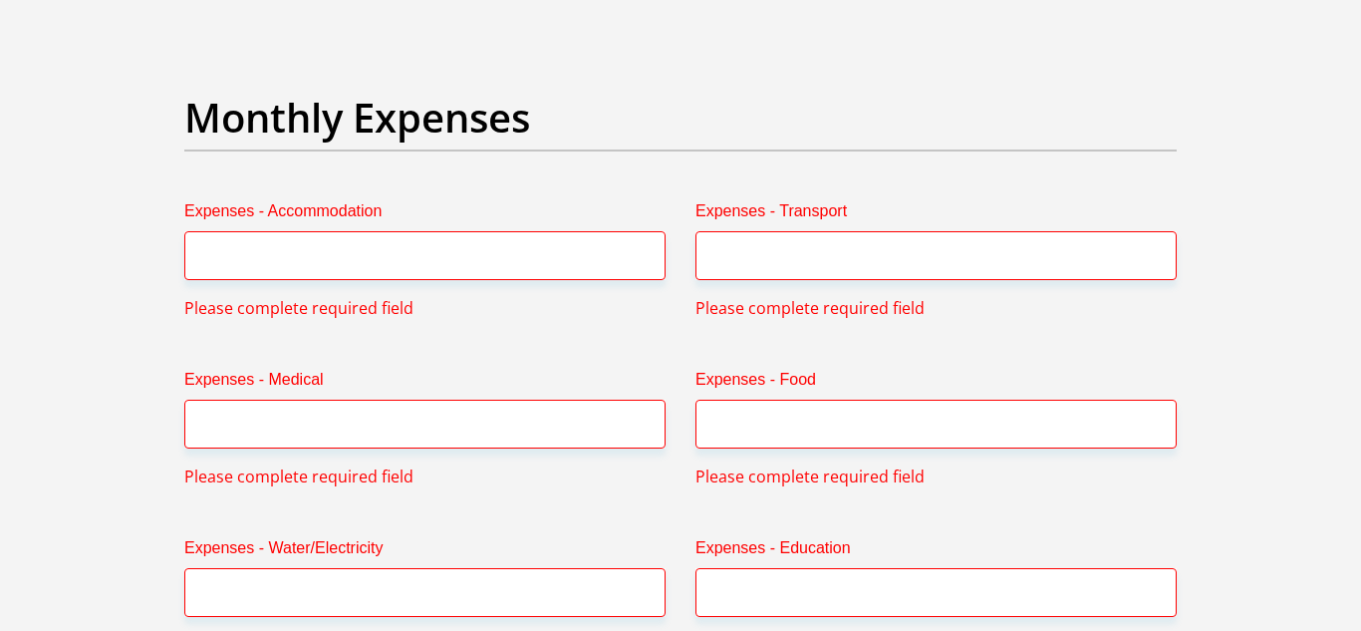
scroll to position [2798, 0]
